Goal: Task Accomplishment & Management: Manage account settings

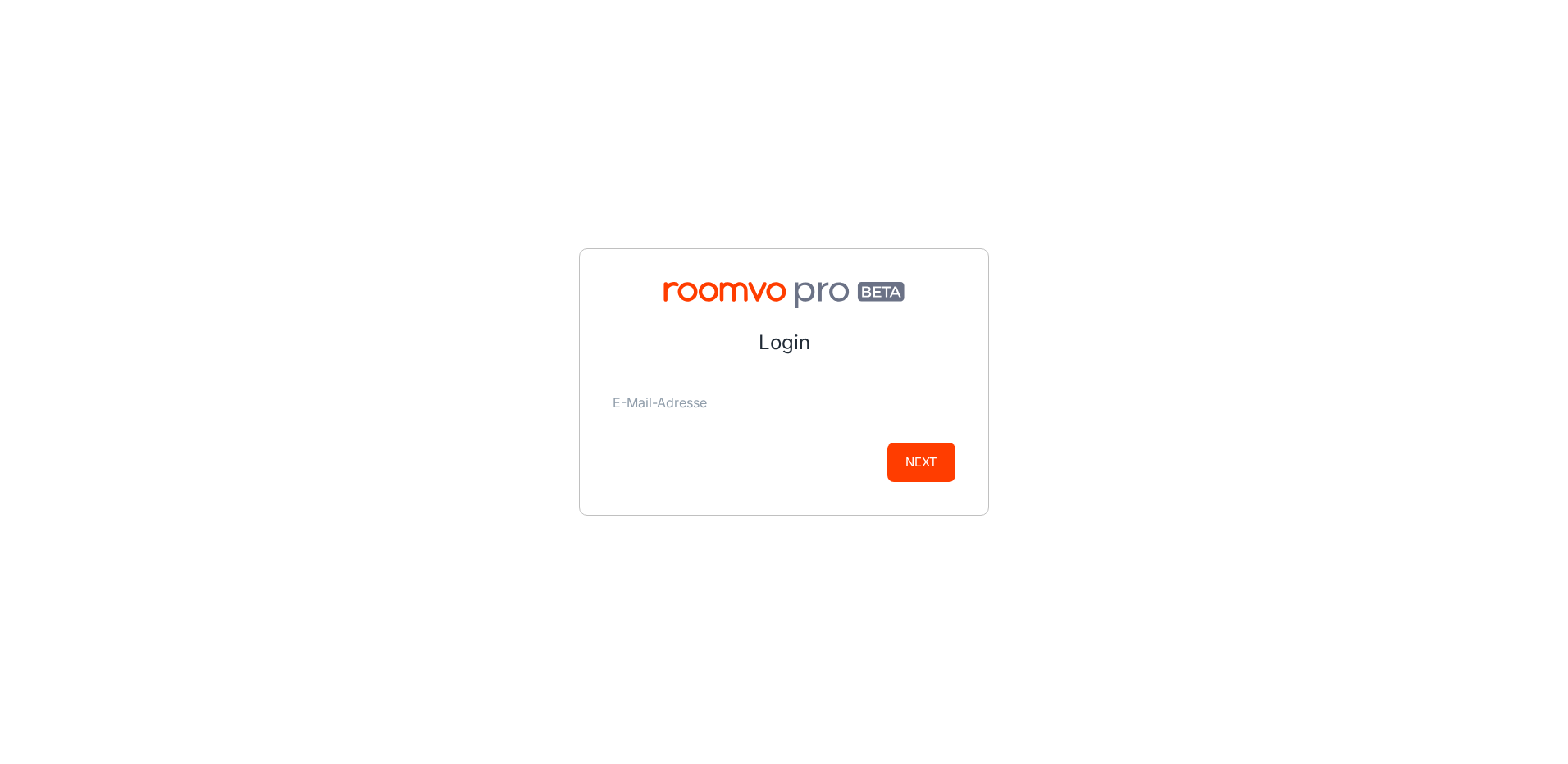
click at [642, 407] on input "E-Mail-Adresse" at bounding box center [784, 403] width 343 height 27
type input "[EMAIL_ADDRESS][DOMAIN_NAME]"
click at [925, 466] on button "Next" at bounding box center [921, 461] width 68 height 39
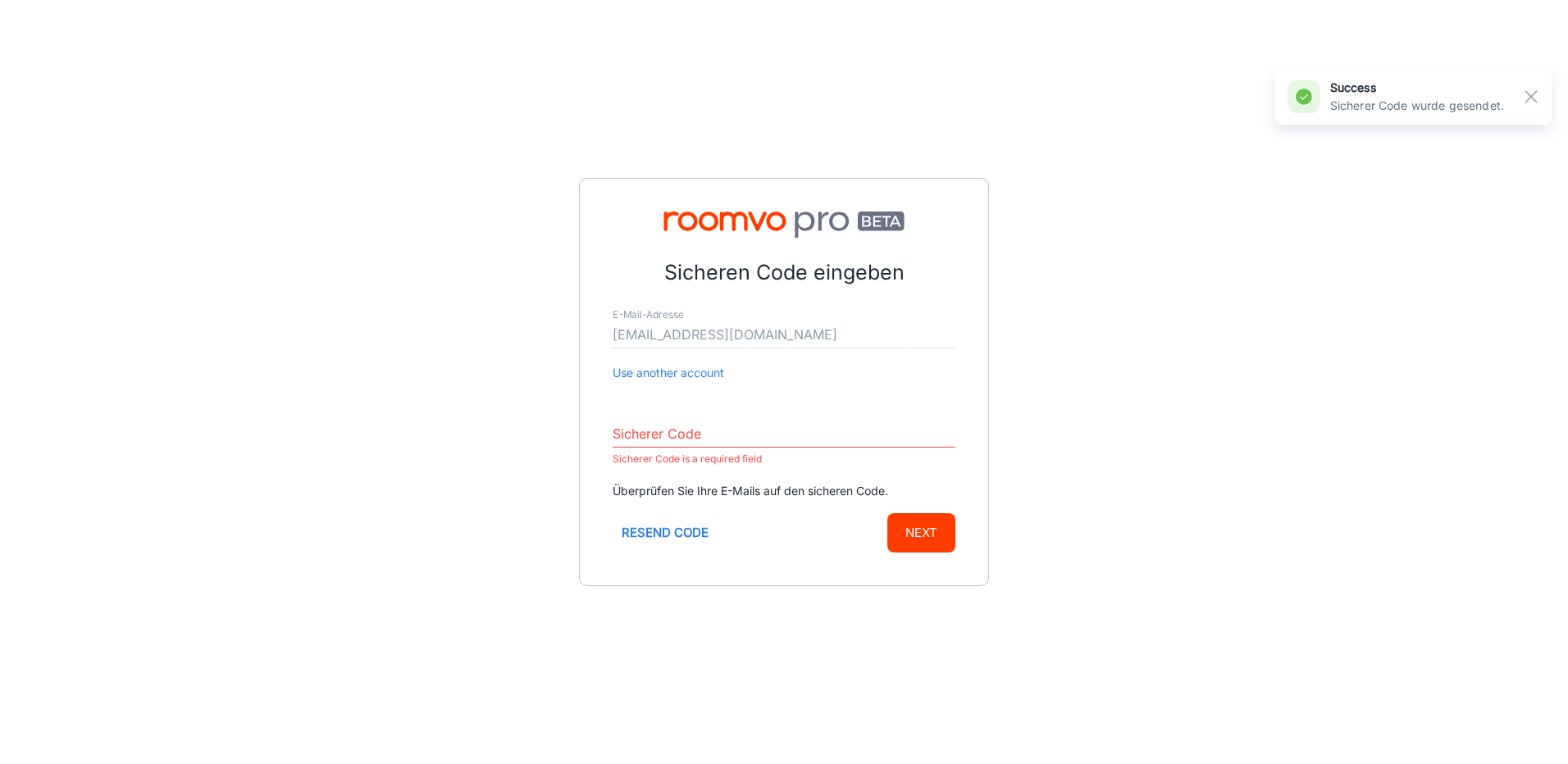
click at [674, 422] on input "Sicherer Code" at bounding box center [784, 435] width 343 height 27
paste input "084822"
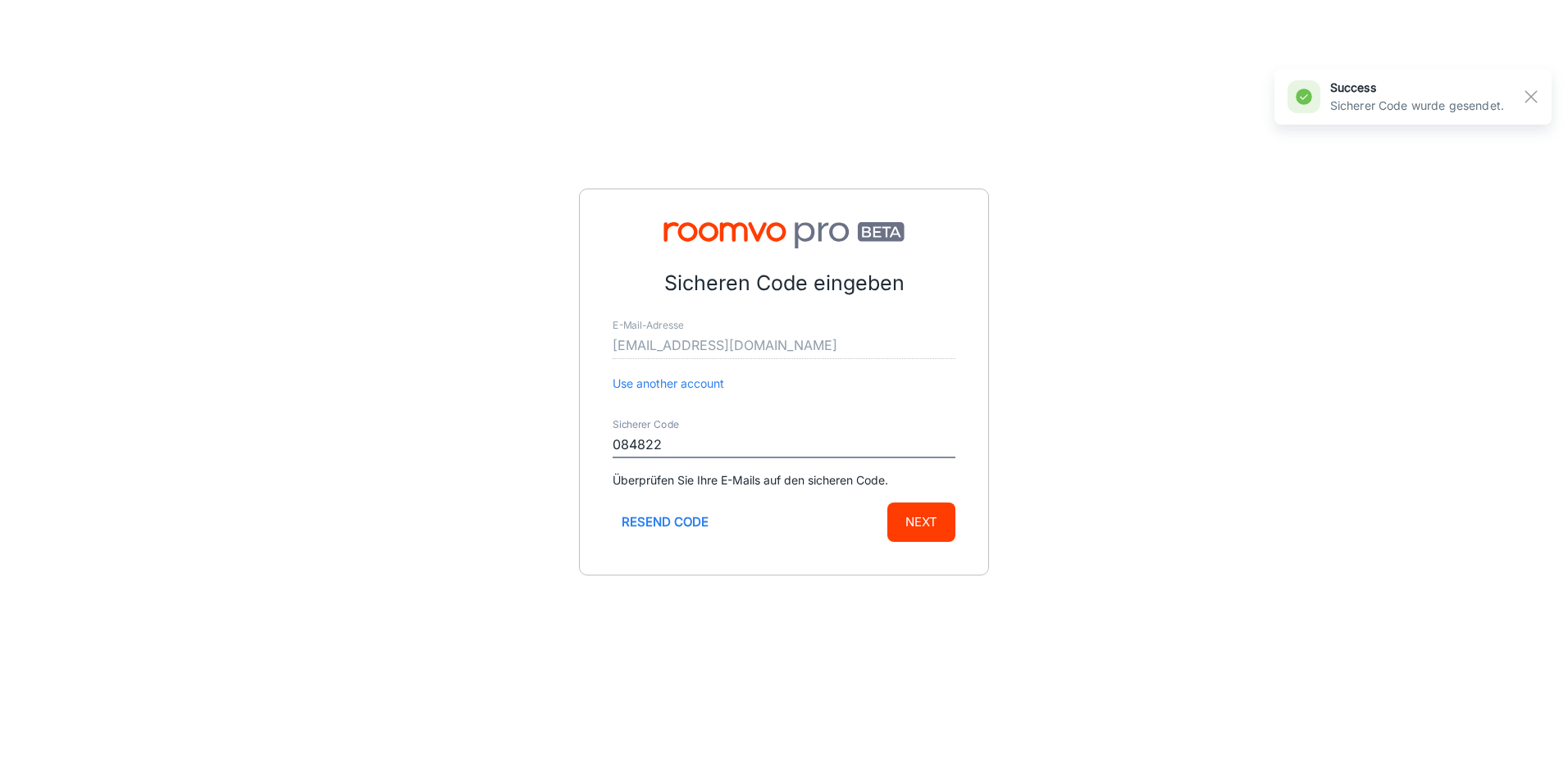
type input "084822"
click at [918, 533] on button "Next" at bounding box center [921, 522] width 68 height 39
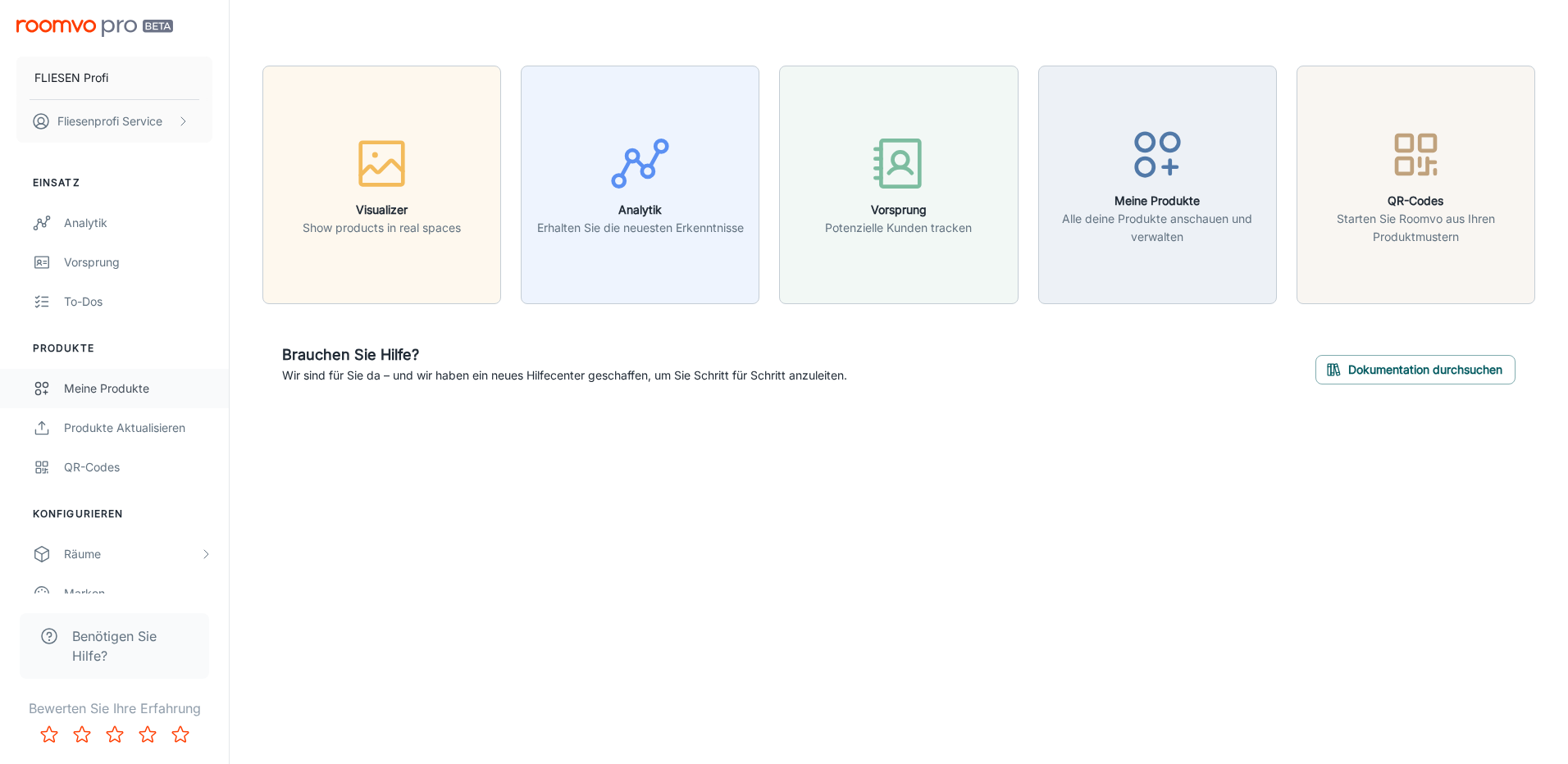
click at [132, 382] on div "Meine Produkte" at bounding box center [138, 388] width 149 height 18
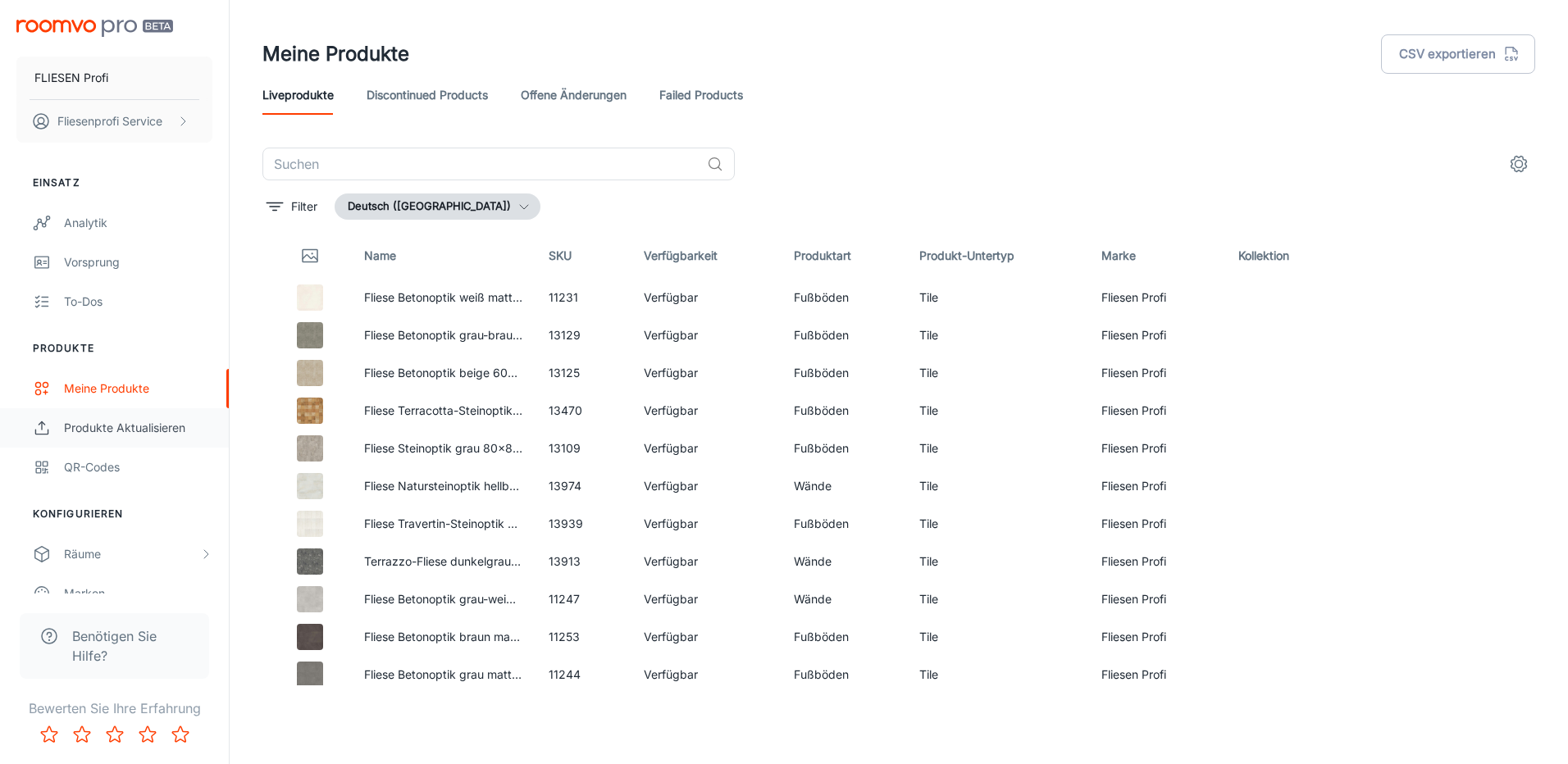
click at [75, 431] on div "Produkte aktualisieren" at bounding box center [138, 428] width 149 height 18
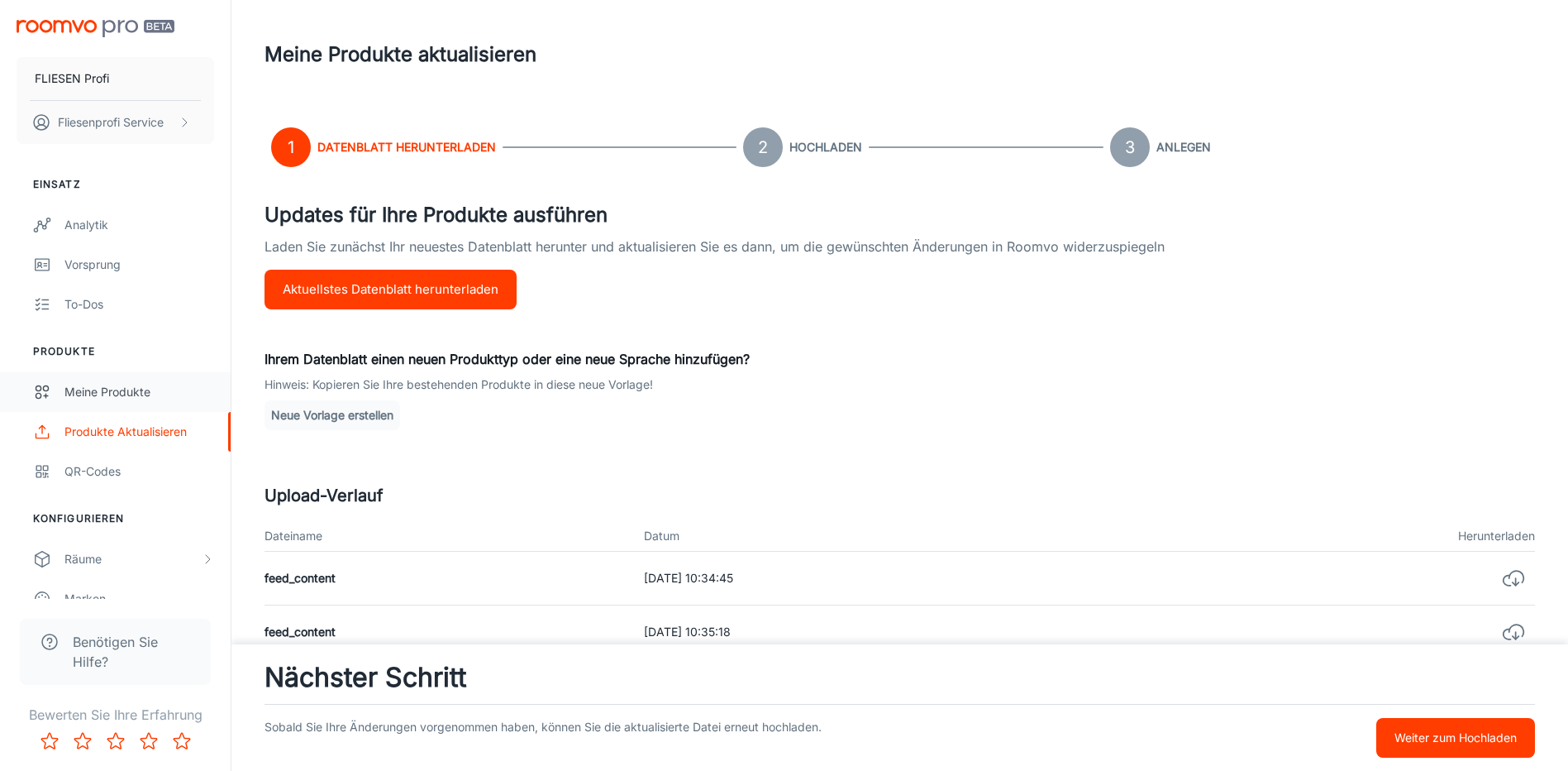
click at [79, 398] on div "Meine Produkte" at bounding box center [139, 392] width 150 height 18
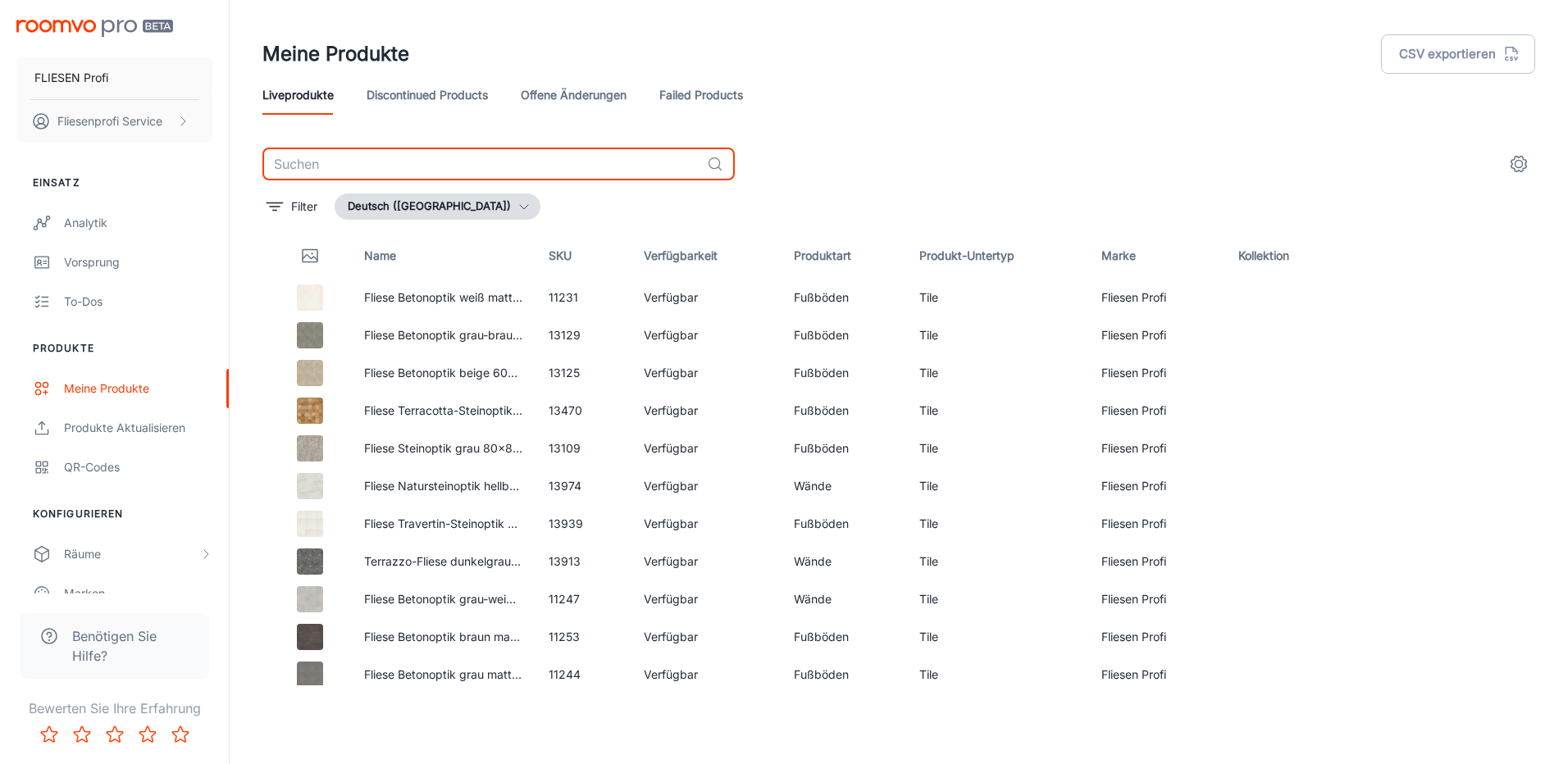
click at [308, 174] on input "text" at bounding box center [481, 164] width 438 height 33
paste input "084822"
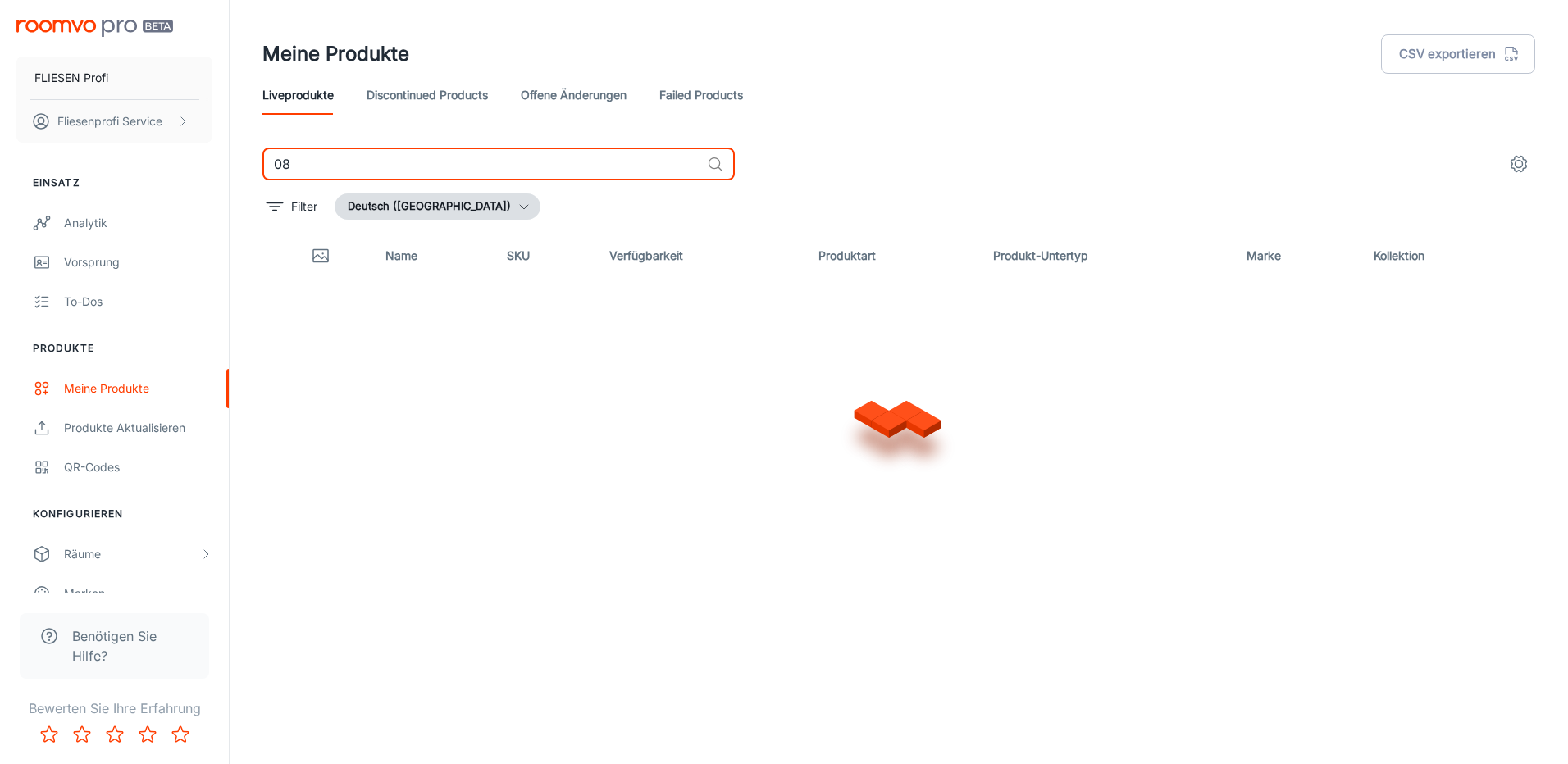
type input "0"
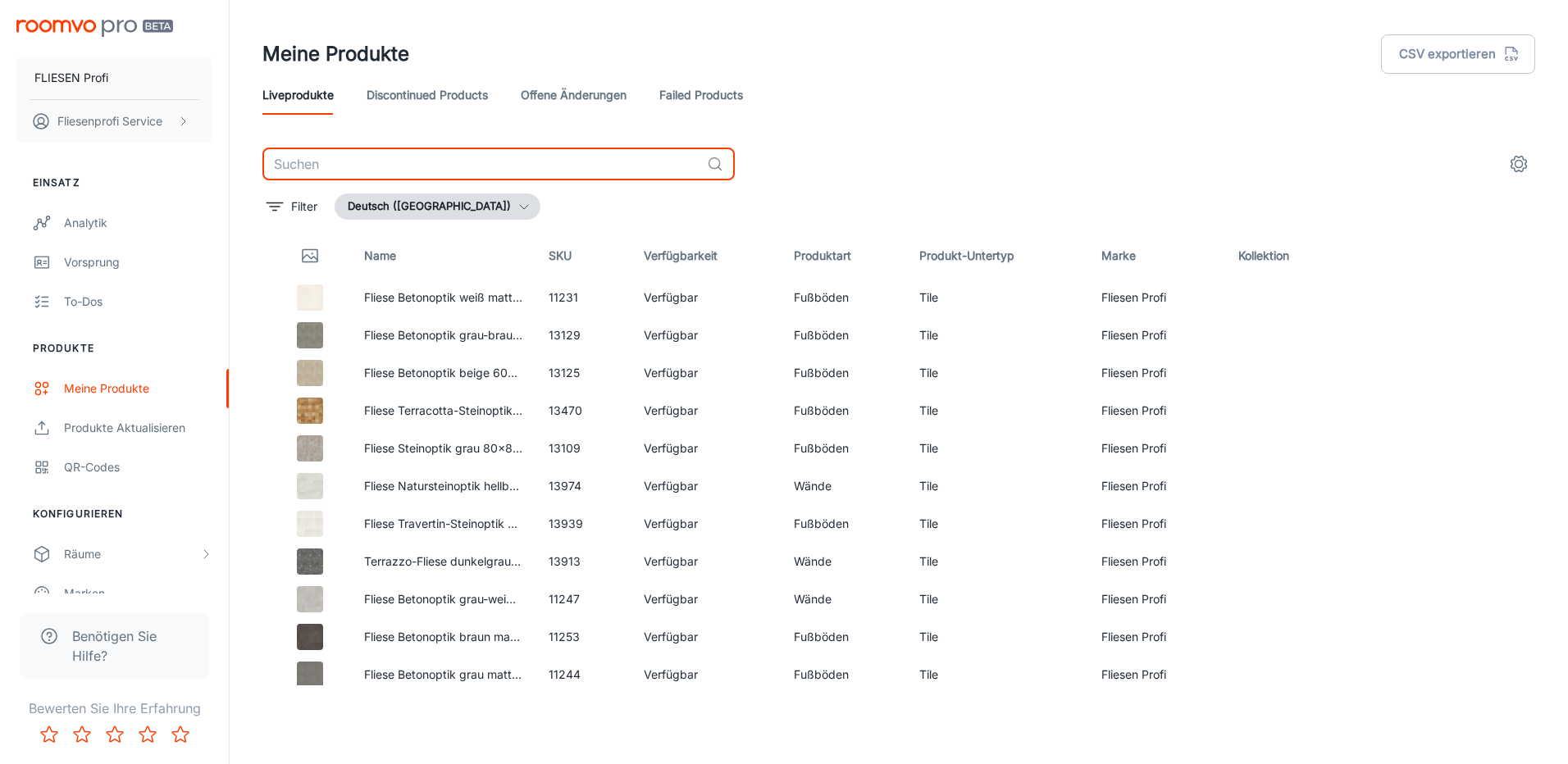
paste input "21207"
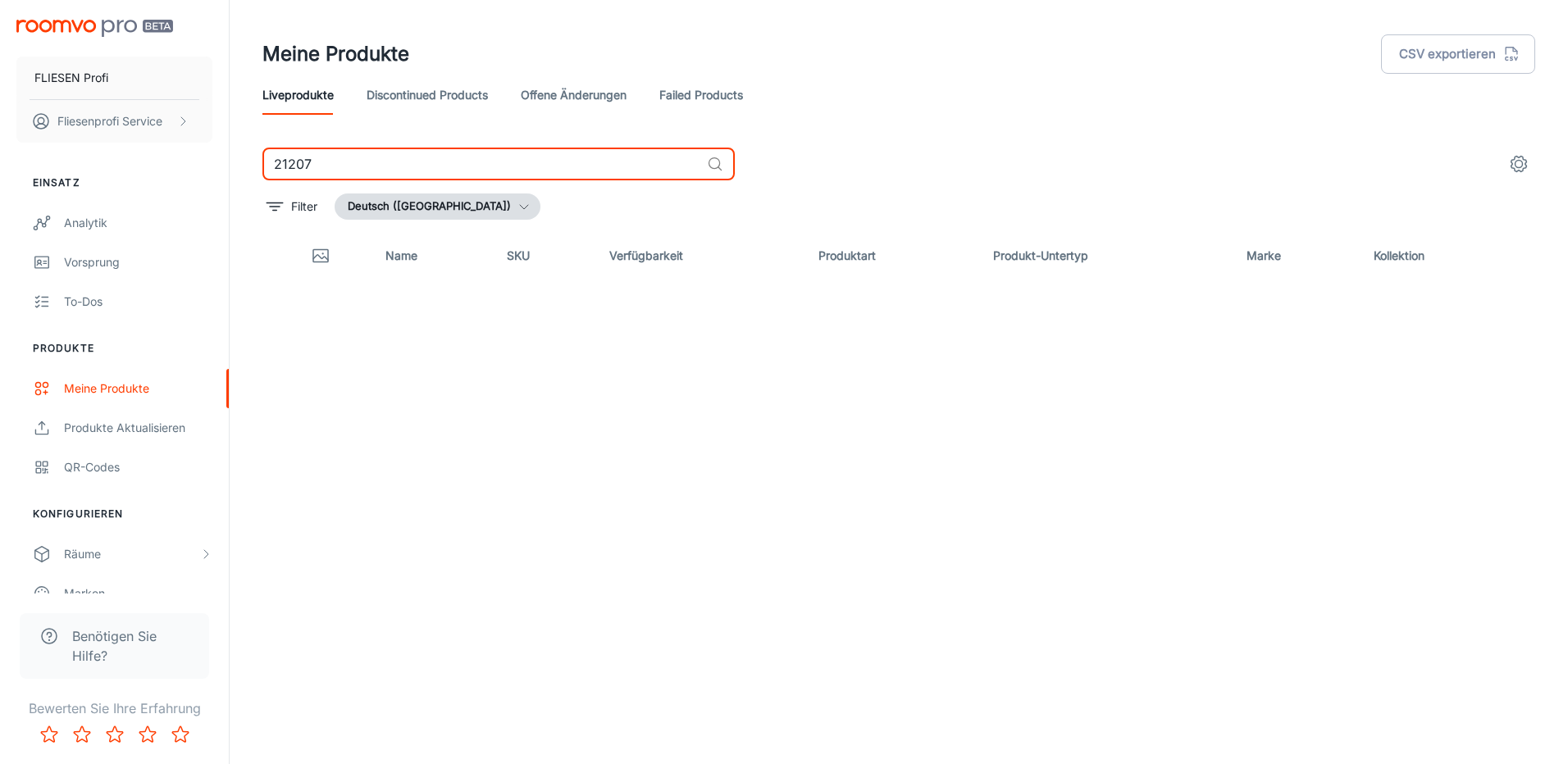
type input "21207"
click at [468, 94] on link "Discontinued Products" at bounding box center [427, 95] width 121 height 39
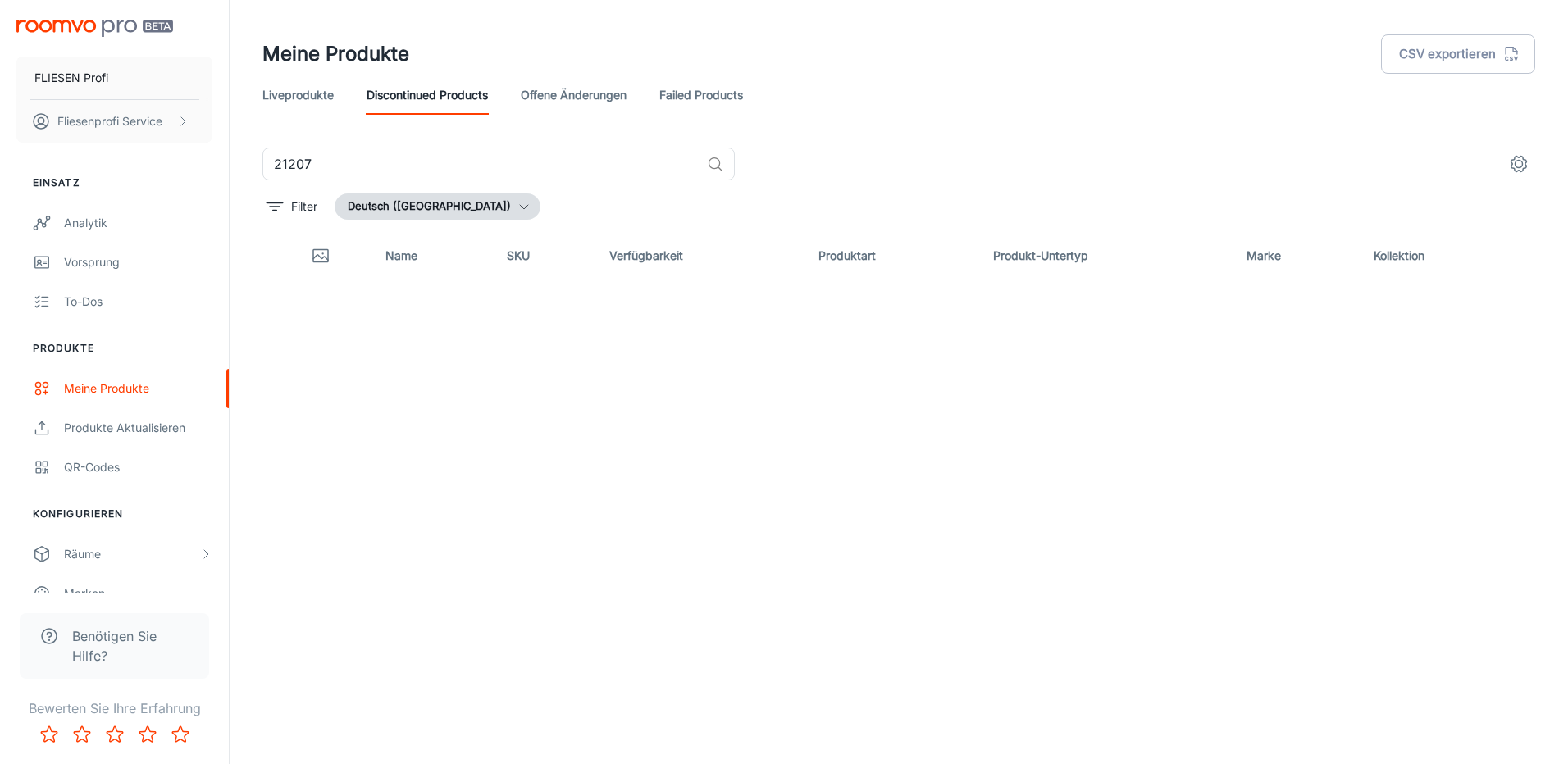
click at [578, 95] on link "offene Änderungen" at bounding box center [573, 95] width 105 height 39
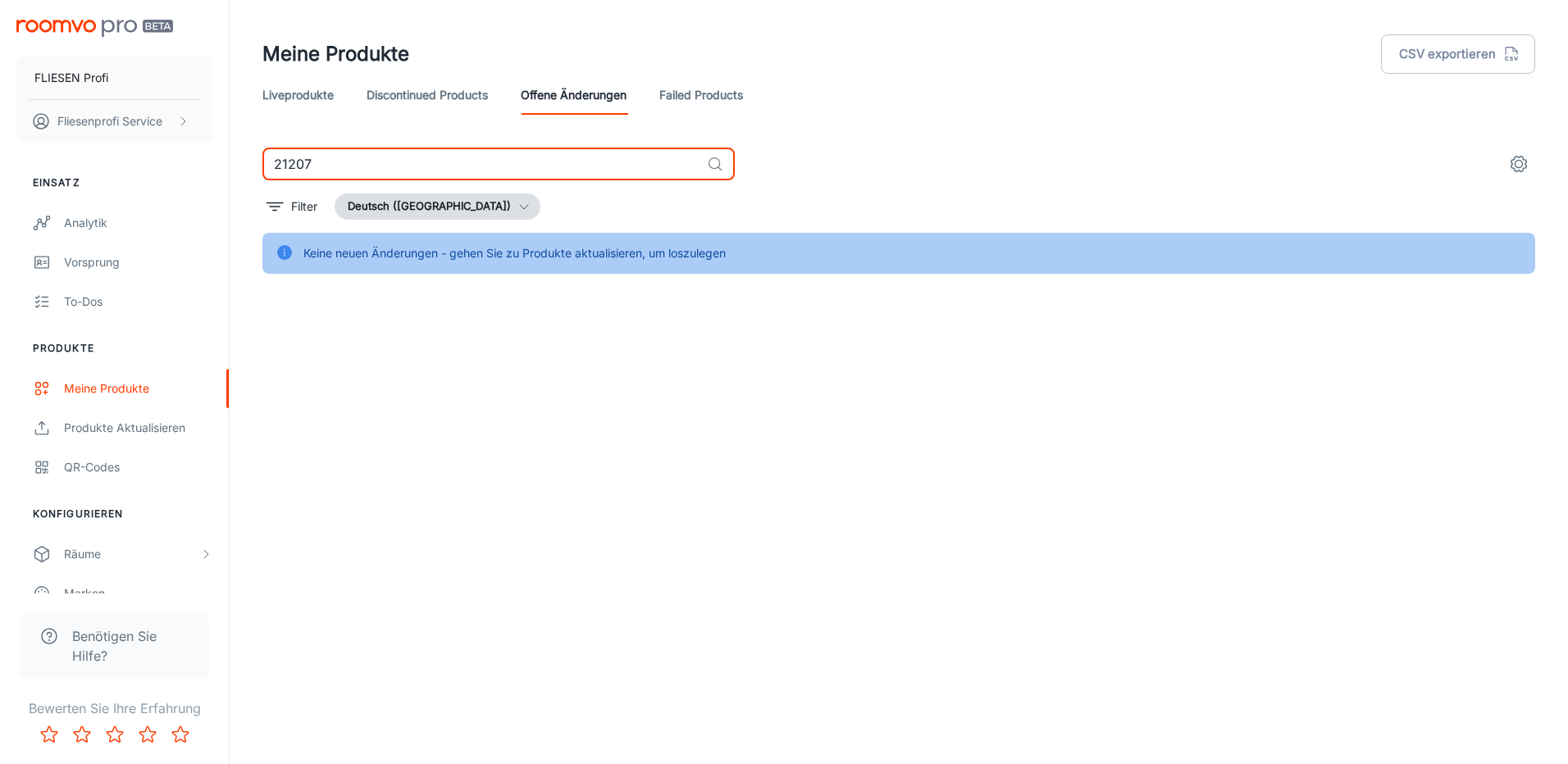
click at [284, 160] on input "21207" at bounding box center [481, 164] width 438 height 33
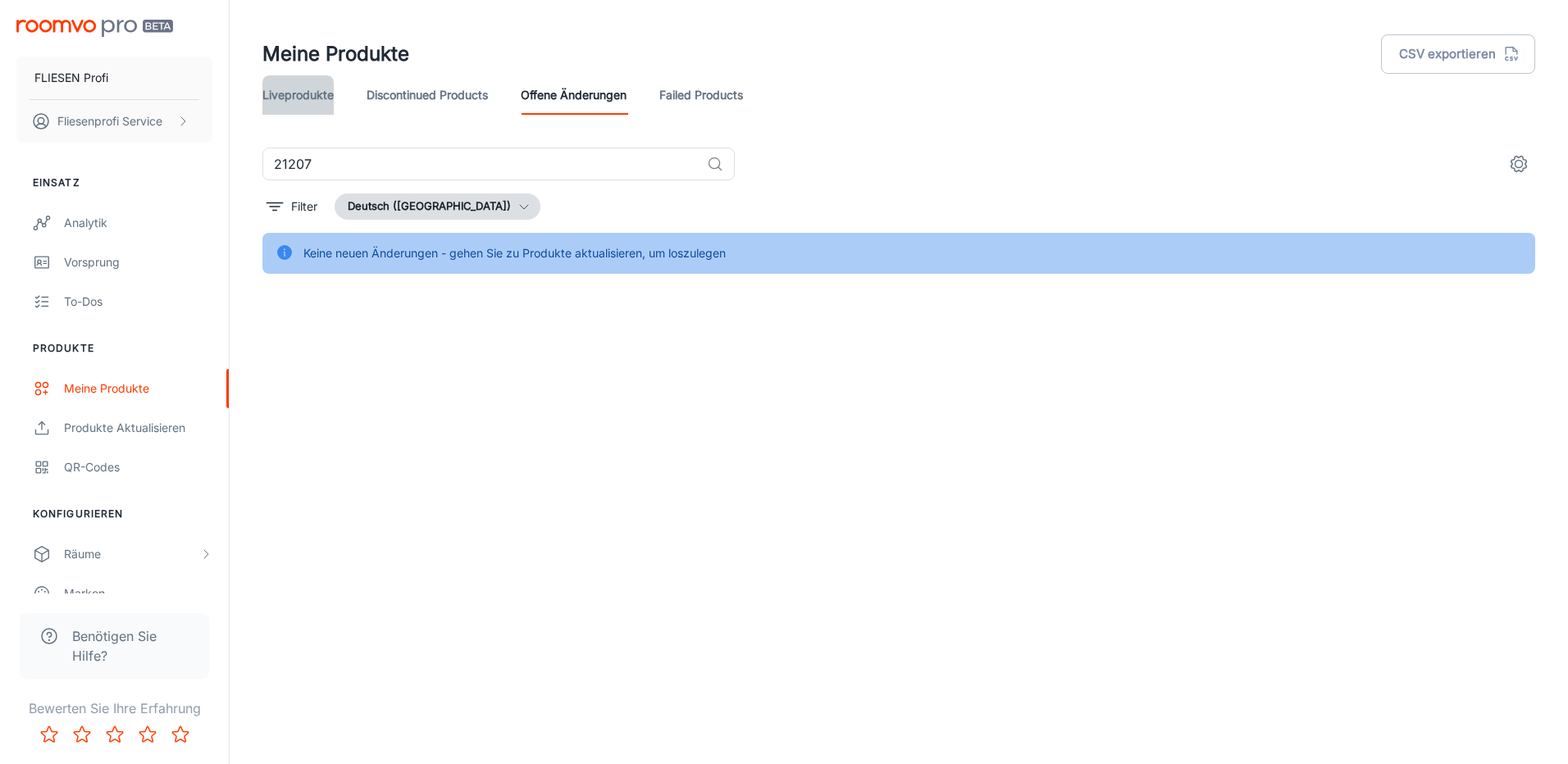
click at [296, 108] on link "Liveprodukte" at bounding box center [298, 95] width 71 height 39
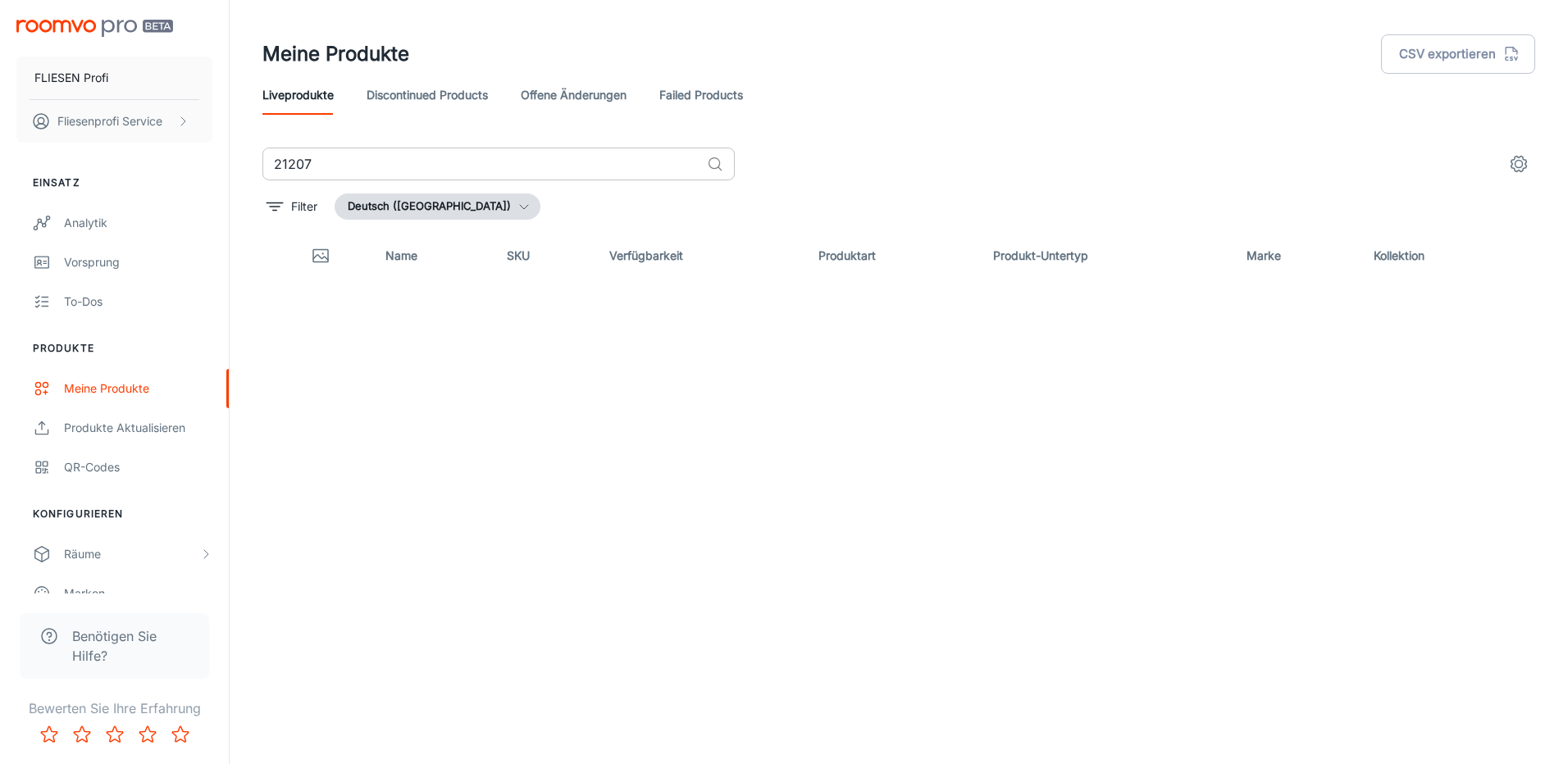
click at [291, 168] on input "21207" at bounding box center [481, 164] width 438 height 33
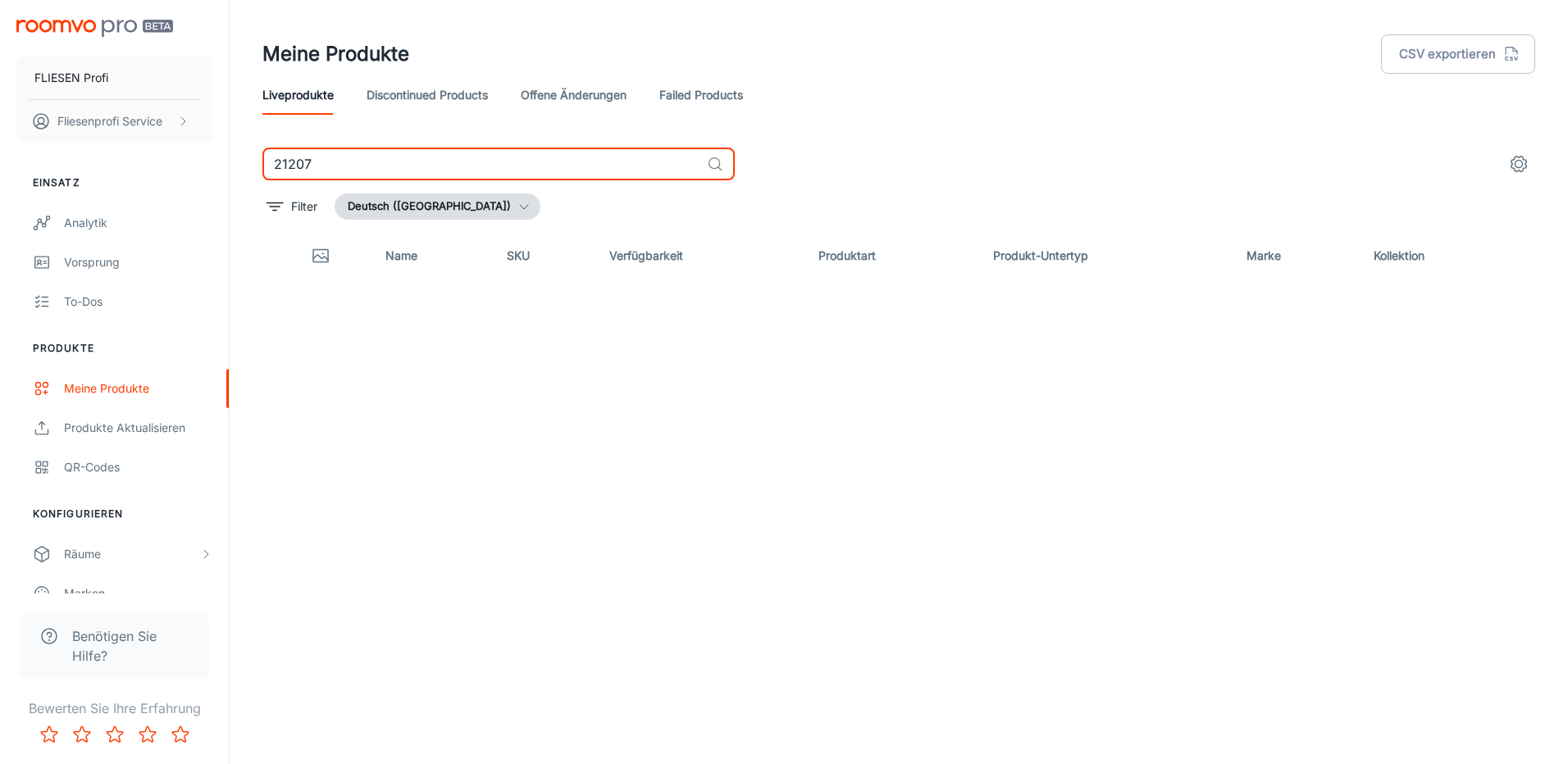
click at [291, 168] on input "21207" at bounding box center [481, 164] width 438 height 33
type input "glow"
click at [404, 102] on link "Discontinued Products" at bounding box center [427, 95] width 121 height 39
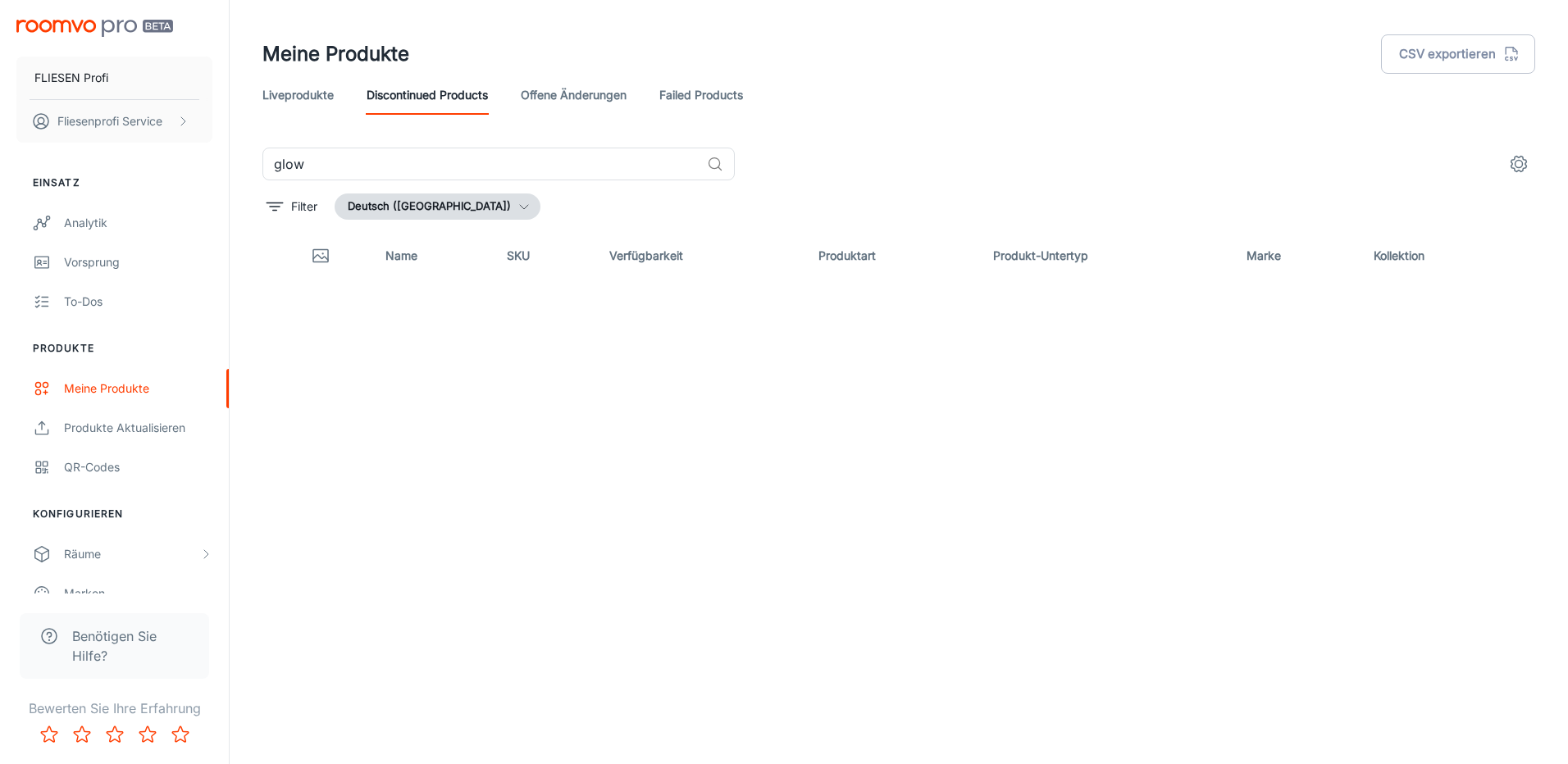
click at [541, 86] on link "offene Änderungen" at bounding box center [573, 95] width 105 height 39
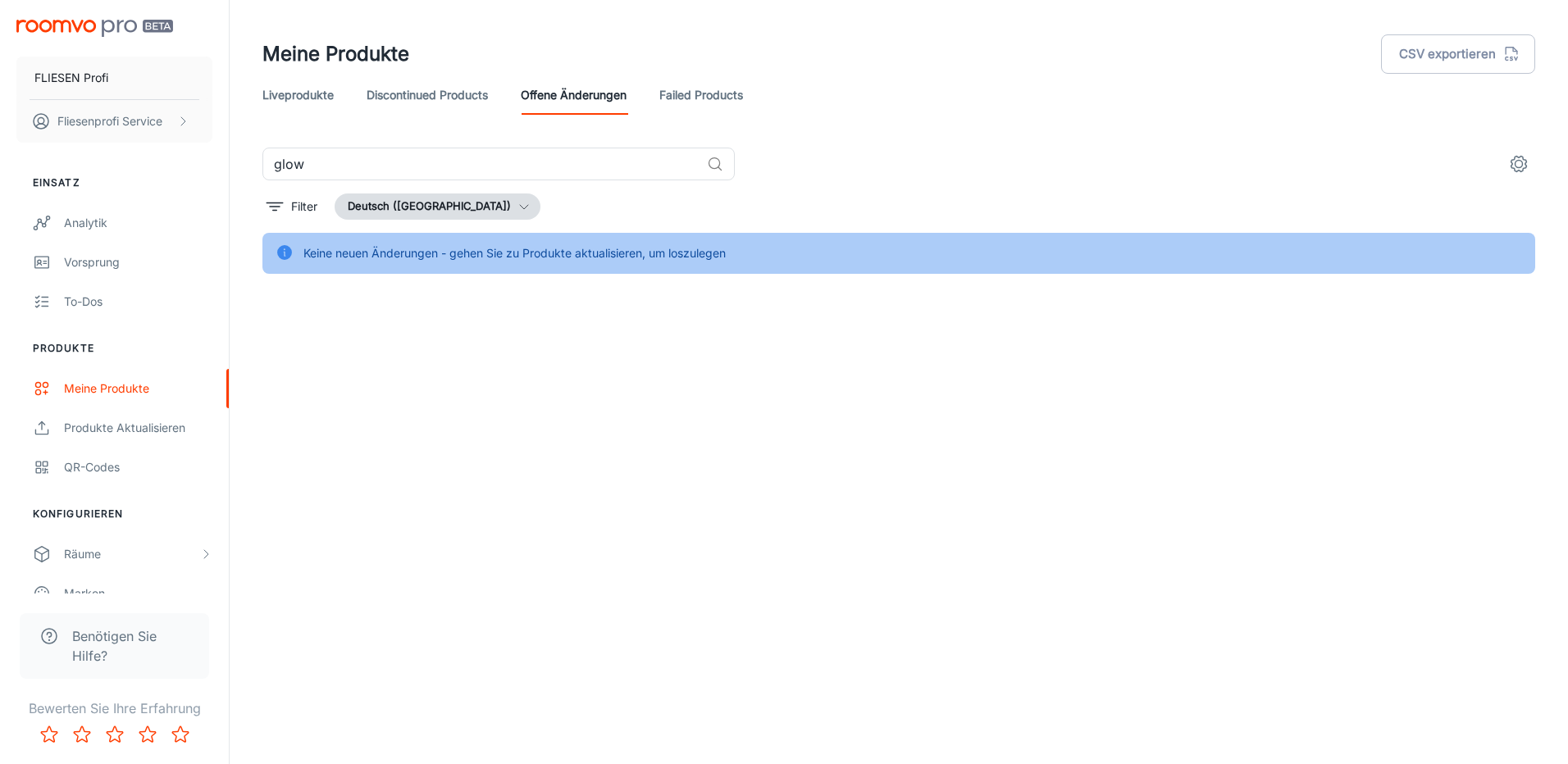
click at [711, 86] on link "Failed Products" at bounding box center [701, 95] width 84 height 39
